Goal: Check status: Check status

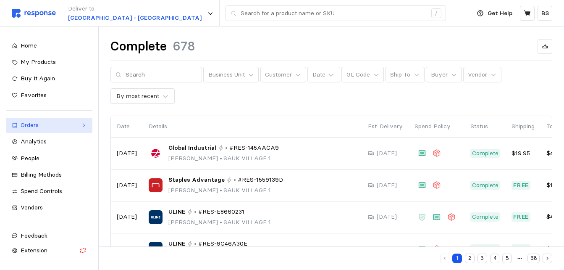
click at [45, 124] on div "Orders" at bounding box center [49, 125] width 57 height 9
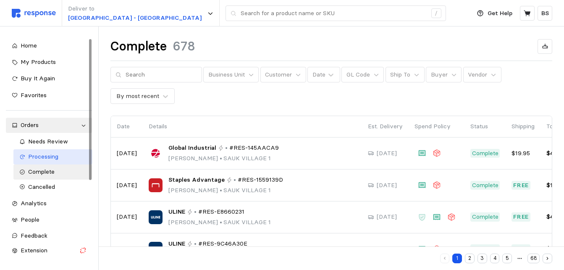
click at [50, 152] on span "Processing" at bounding box center [43, 156] width 30 height 8
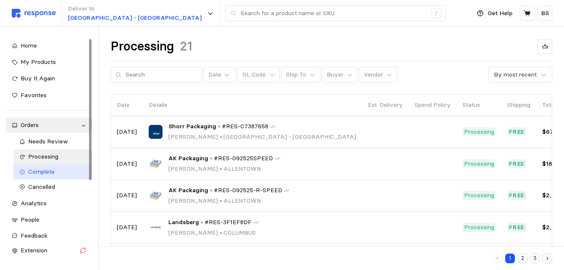
click at [43, 171] on span "Complete" at bounding box center [41, 172] width 26 height 8
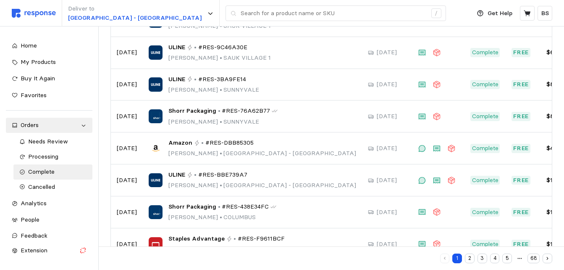
scroll to position [210, 0]
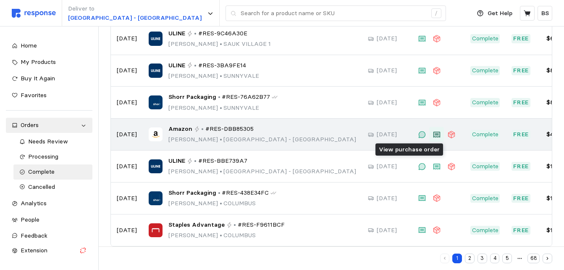
click at [434, 134] on icon at bounding box center [437, 134] width 7 height 6
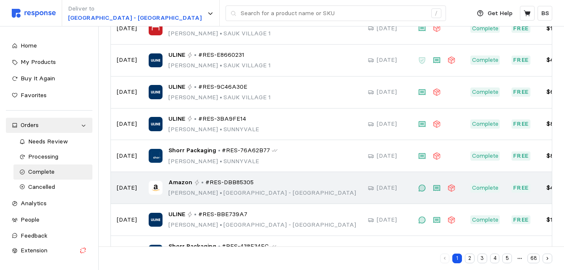
scroll to position [168, 0]
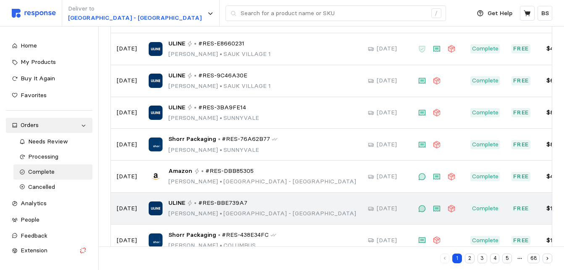
click at [203, 202] on span "#RES-BBE739A7" at bounding box center [222, 202] width 49 height 9
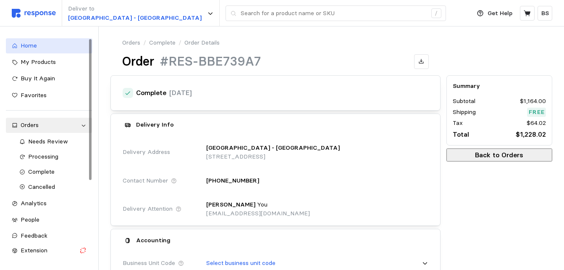
click at [28, 45] on span "Home" at bounding box center [29, 46] width 16 height 8
